Goal: Use online tool/utility: Use online tool/utility

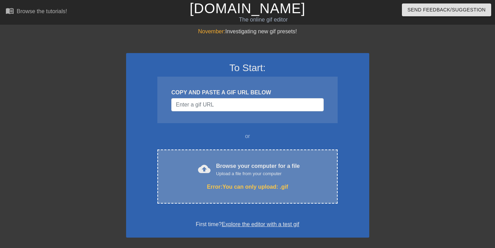
click at [232, 177] on div "Upload a file from your computer" at bounding box center [258, 174] width 84 height 7
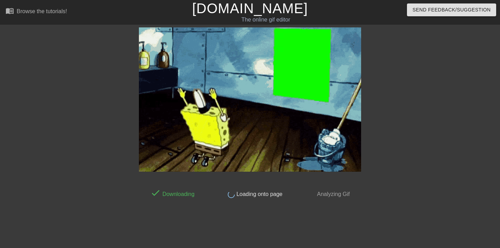
click at [312, 87] on img at bounding box center [250, 99] width 222 height 145
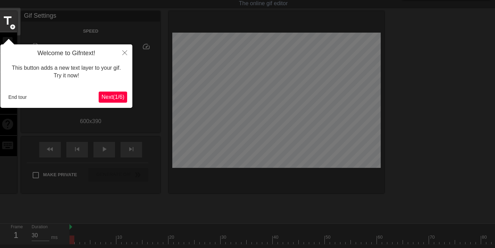
scroll to position [17, 0]
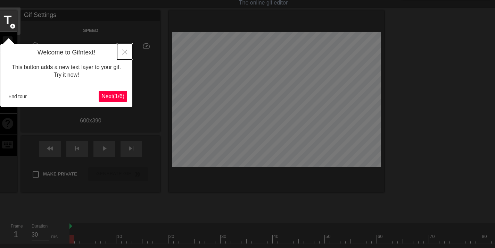
click at [125, 52] on icon "Close" at bounding box center [124, 52] width 5 height 5
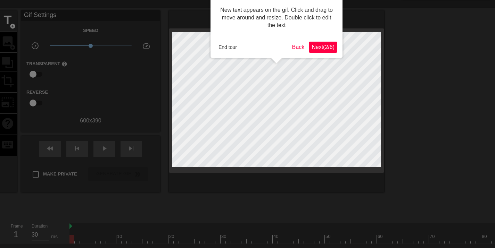
scroll to position [0, 0]
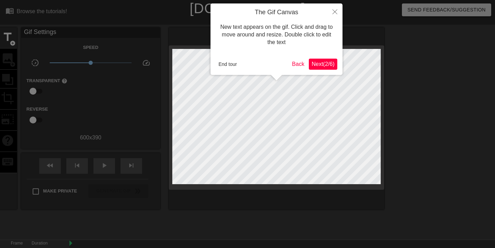
click at [317, 62] on span "Next ( 2 / 6 )" at bounding box center [323, 64] width 23 height 6
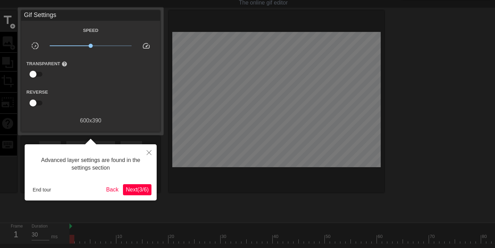
click at [140, 194] on button "Next ( 3 / 6 )" at bounding box center [137, 190] width 28 height 11
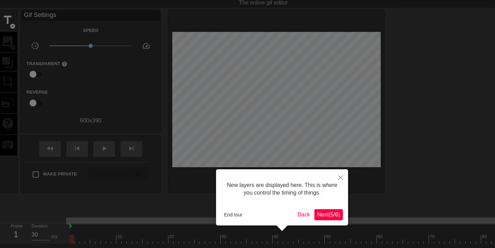
click at [324, 217] on span "Next ( 5 / 6 )" at bounding box center [328, 215] width 23 height 6
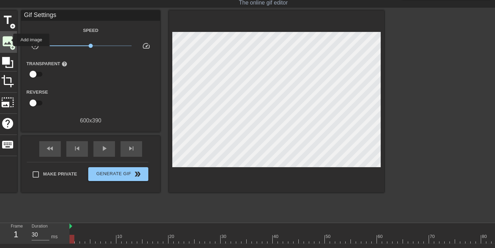
click at [9, 40] on span "image" at bounding box center [7, 41] width 13 height 13
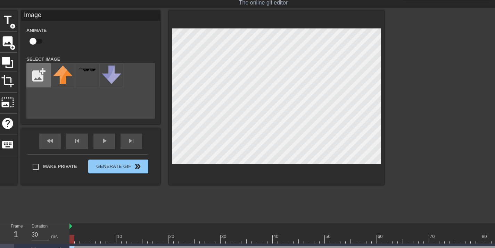
click at [39, 80] on input "file" at bounding box center [39, 76] width 24 height 24
click at [41, 69] on input "file" at bounding box center [39, 76] width 24 height 24
type input "C:\fakepath\tulip.webp"
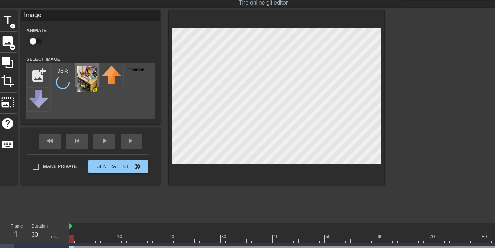
click at [92, 77] on img at bounding box center [86, 79] width 19 height 26
click at [101, 139] on div "fast_rewind skip_previous play_arrow skip_next" at bounding box center [90, 142] width 113 height 26
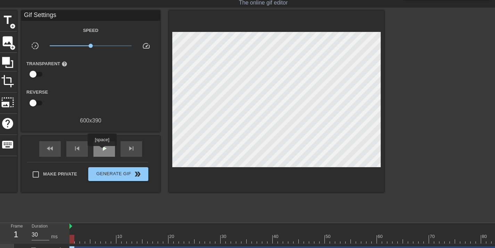
click at [103, 151] on span "play_arrow" at bounding box center [104, 149] width 8 height 8
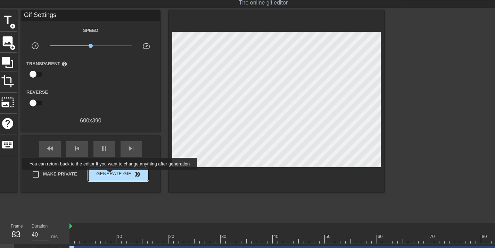
type input "30"
click at [114, 175] on span "Generate Gif double_arrow" at bounding box center [118, 174] width 55 height 8
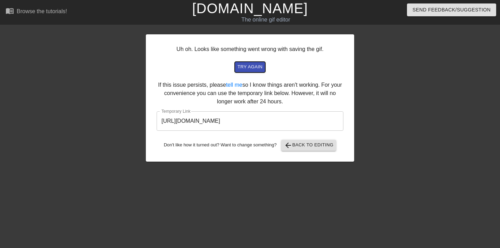
click at [257, 67] on span "try again" at bounding box center [250, 67] width 25 height 8
